Goal: Communication & Community: Answer question/provide support

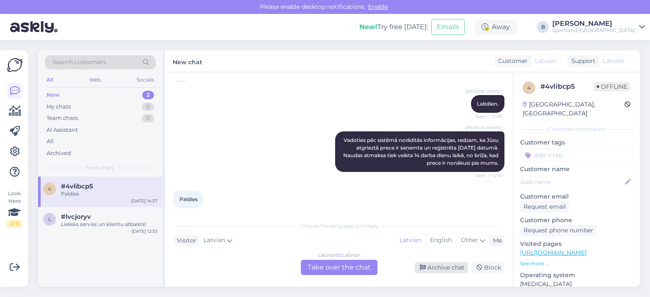
click at [426, 272] on div "Archive chat" at bounding box center [441, 267] width 53 height 11
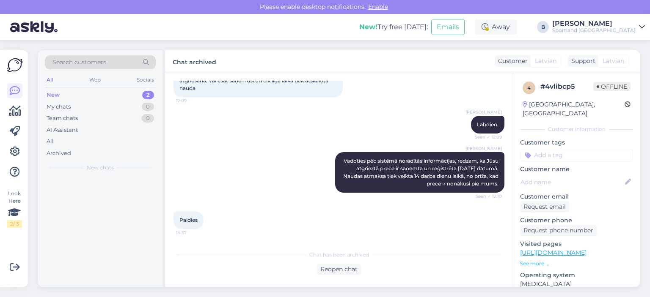
scroll to position [462, 0]
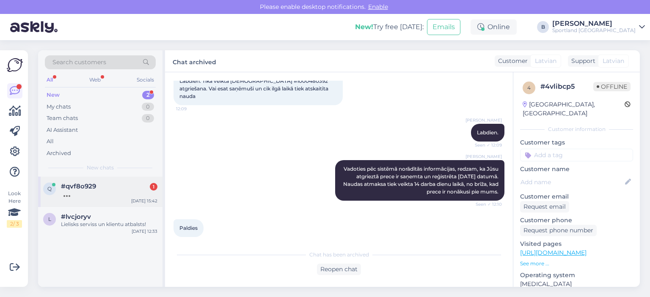
click at [111, 186] on div "#qvf8o929 1" at bounding box center [109, 187] width 96 height 8
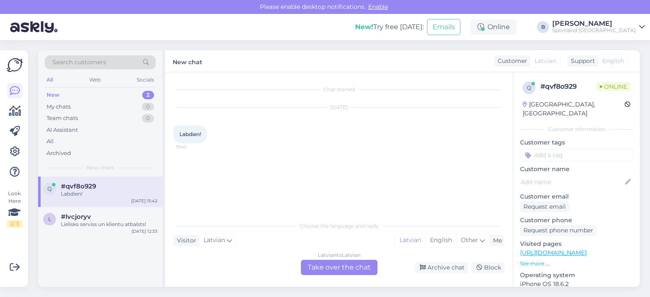
click at [338, 268] on div "Latvian to Latvian Take over the chat" at bounding box center [339, 267] width 77 height 15
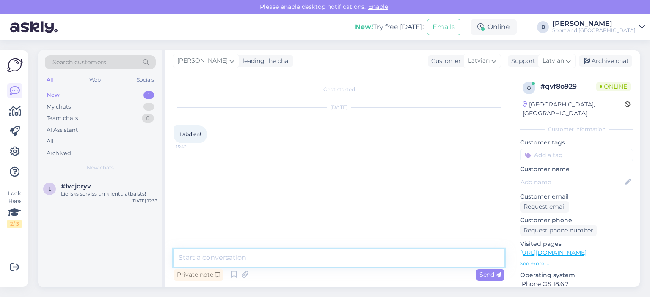
click at [340, 259] on textarea at bounding box center [338, 258] width 331 height 18
type textarea "Labdien"
type textarea "Kā varam Jums palīdzēt?"
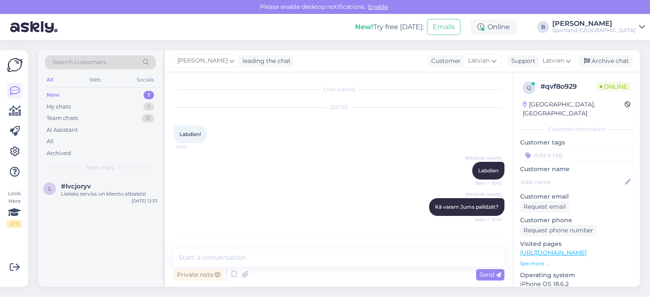
click at [605, 53] on div "[PERSON_NAME] leading the chat Customer Latvian Arabic Belarusian Bulgarian Chi…" at bounding box center [402, 61] width 475 height 22
click at [606, 64] on div "Archive chat" at bounding box center [605, 60] width 53 height 11
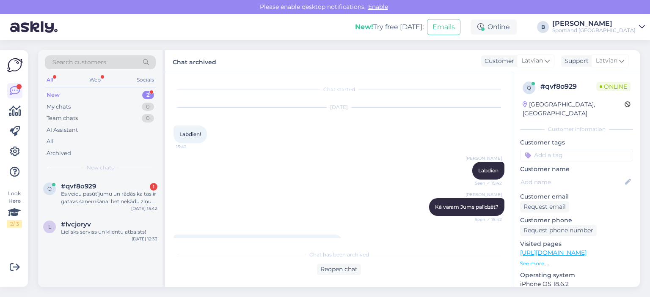
scroll to position [30, 0]
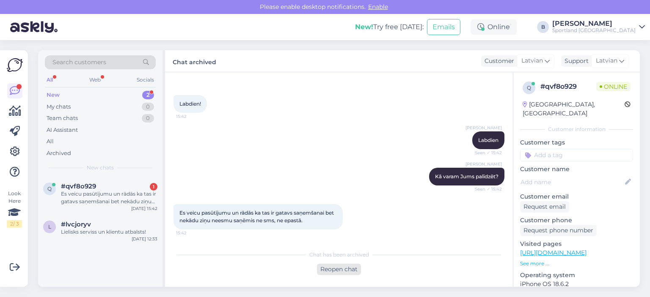
click at [350, 269] on div "Reopen chat" at bounding box center [339, 269] width 44 height 11
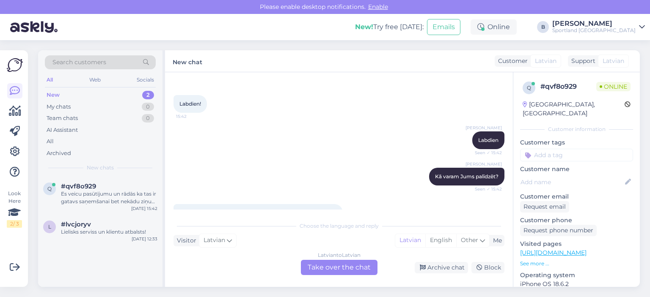
click at [350, 264] on div "Latvian to Latvian Take over the chat" at bounding box center [339, 267] width 77 height 15
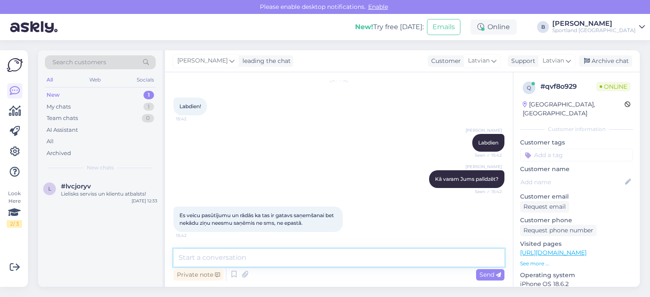
click at [350, 264] on textarea at bounding box center [338, 258] width 331 height 18
type textarea "Kāds ir pasūtījuma numurs? pārbaudīsim tā statusu"
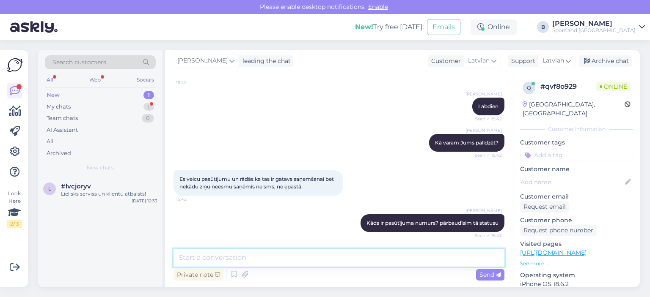
scroll to position [101, 0]
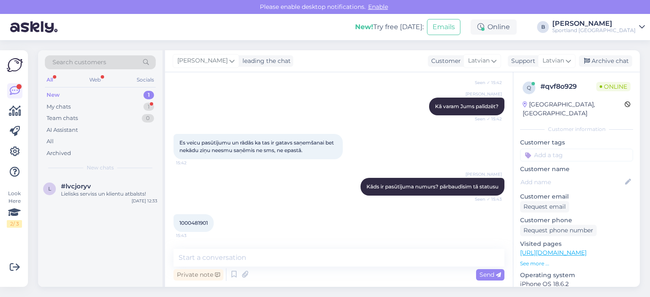
click at [192, 223] on span "1000481901" at bounding box center [193, 223] width 28 height 6
copy div "1000481901 15:43"
click at [347, 251] on textarea at bounding box center [338, 258] width 331 height 18
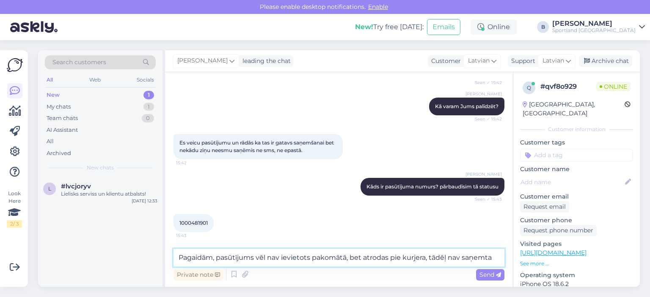
scroll to position [110, 0]
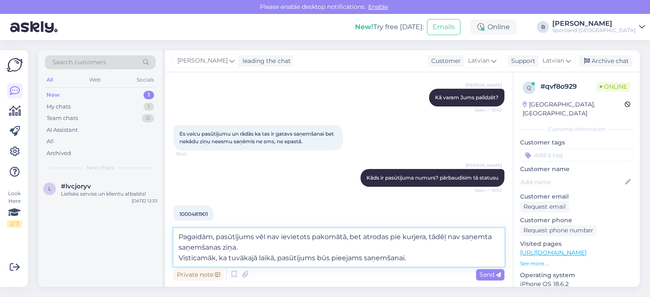
type textarea "Pagaidām, pasūtījums vēl nav ievietots pakomātā, bet atrodas pie kurjera, tādēļ…"
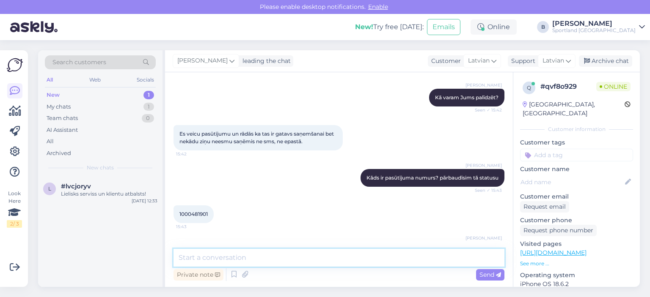
scroll to position [160, 0]
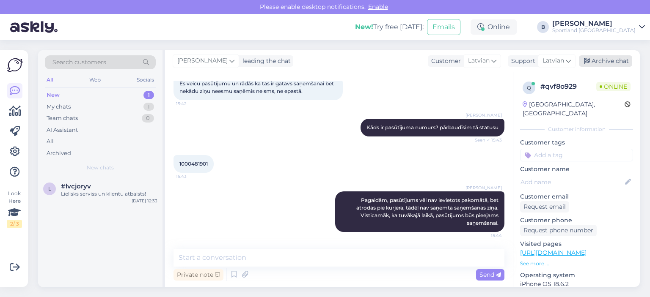
click at [601, 59] on div "Archive chat" at bounding box center [605, 60] width 53 height 11
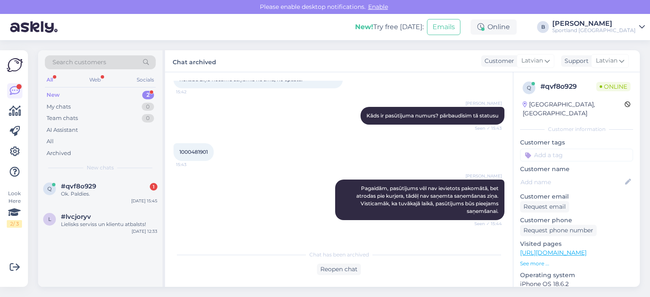
scroll to position [199, 0]
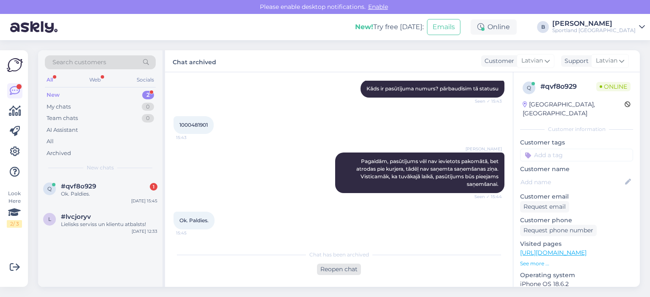
click at [349, 272] on div "Reopen chat" at bounding box center [339, 269] width 44 height 11
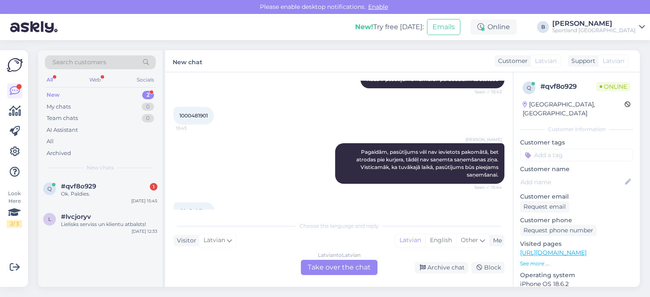
click at [349, 268] on div "Latvian to Latvian Take over the chat" at bounding box center [339, 267] width 77 height 15
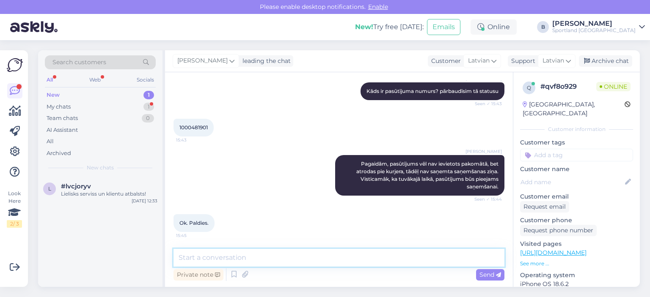
click at [349, 261] on textarea at bounding box center [338, 258] width 331 height 18
type textarea "Jauku Jums dienu! :)"
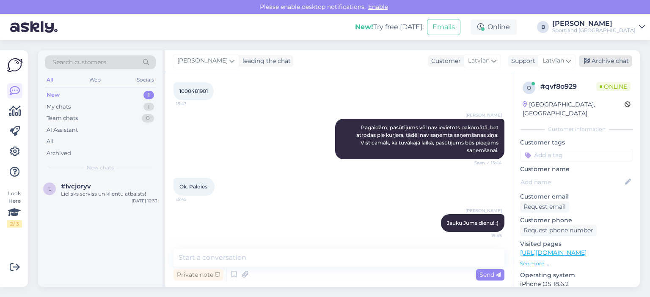
click at [595, 63] on div "Archive chat" at bounding box center [605, 60] width 53 height 11
